Goal: Find specific page/section: Find specific page/section

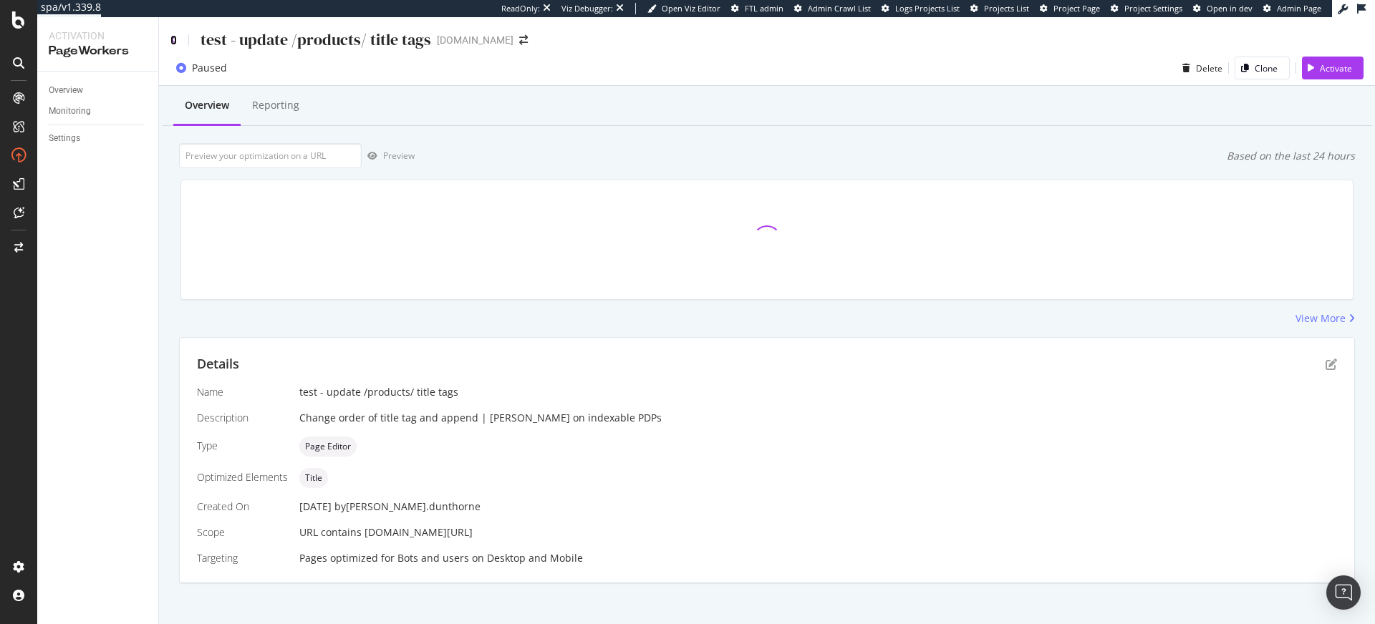
click at [175, 37] on icon at bounding box center [173, 40] width 6 height 10
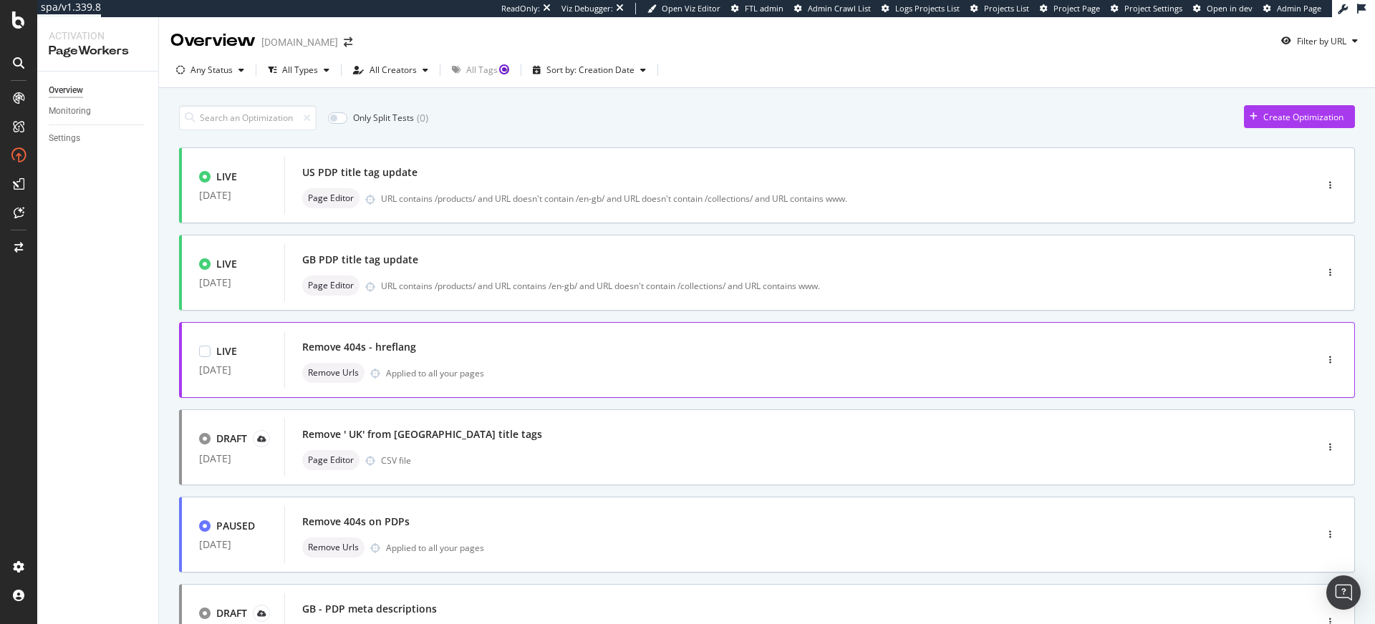
click at [523, 330] on div "LIVE [DATE] Remove 404s - hreflang Remove Urls Applied to all your pages" at bounding box center [767, 360] width 1176 height 76
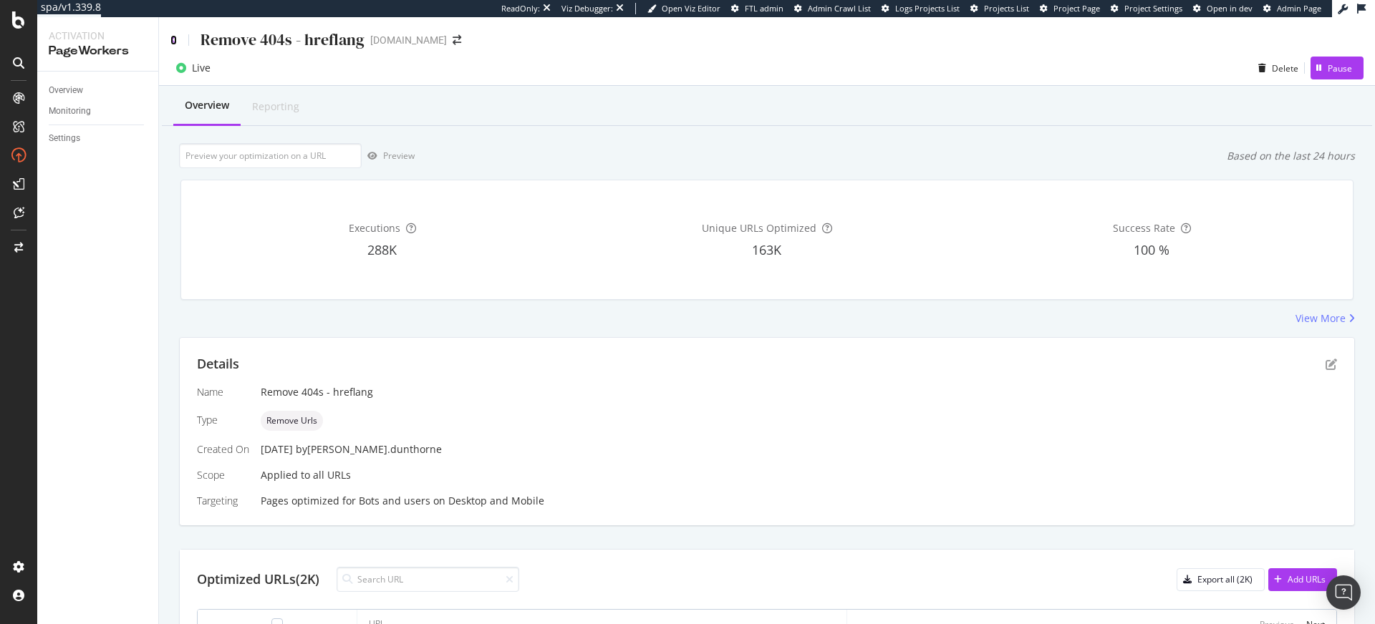
click at [176, 35] on icon at bounding box center [173, 40] width 6 height 10
